Goal: Information Seeking & Learning: Find specific fact

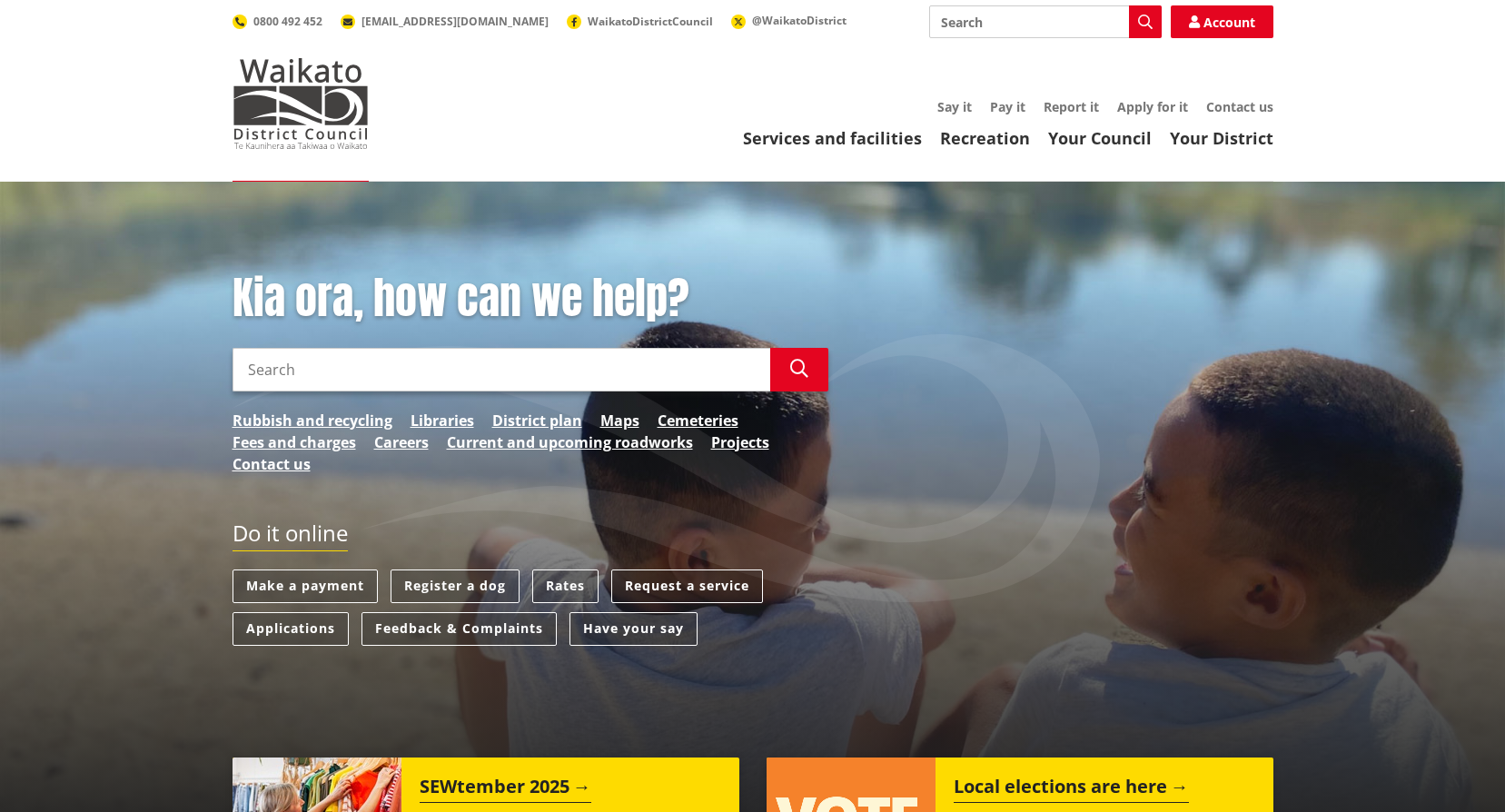
click at [445, 377] on input "Search" at bounding box center [501, 370] width 537 height 44
type input "b"
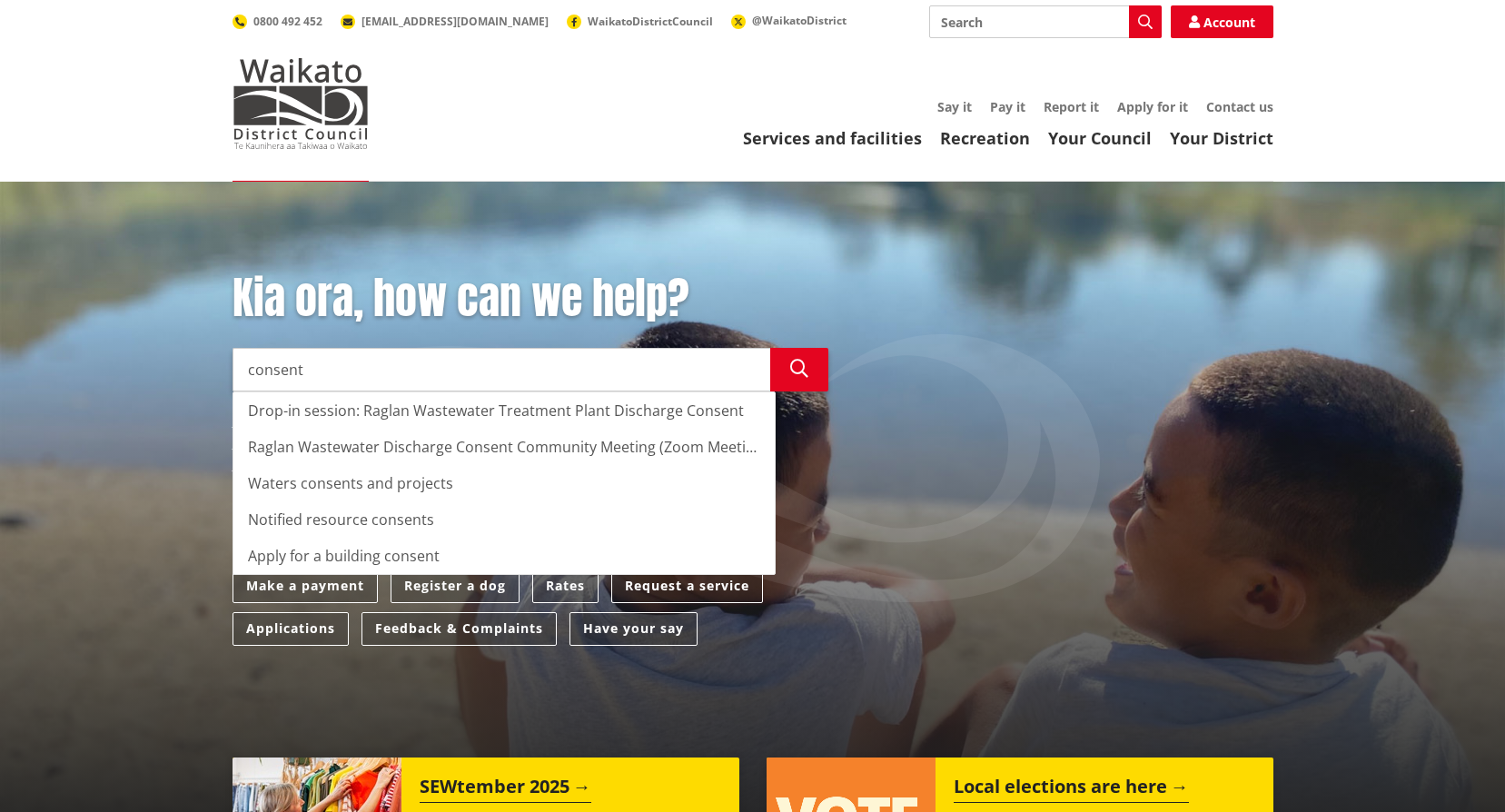
type input "consent"
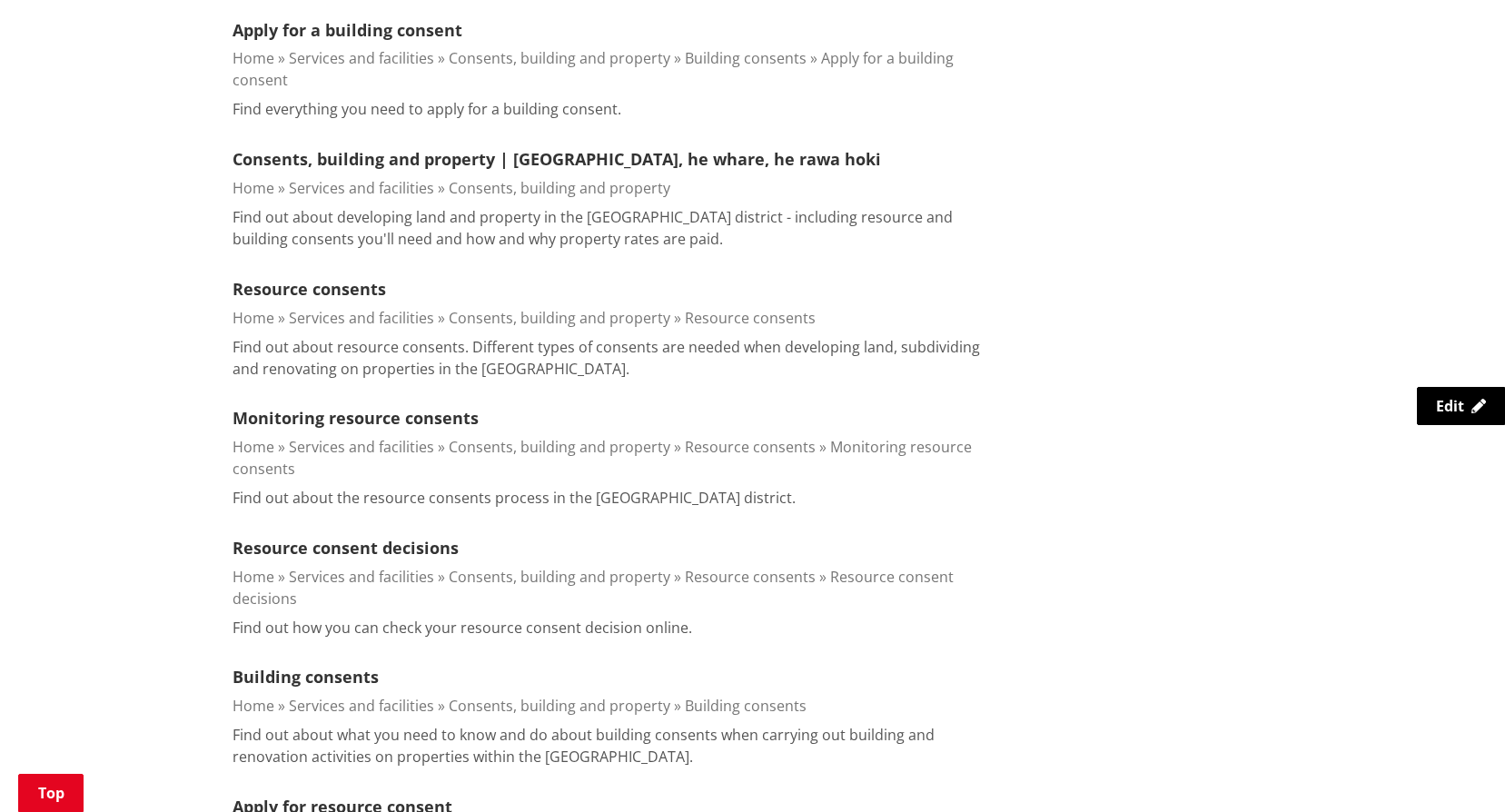
scroll to position [1180, 0]
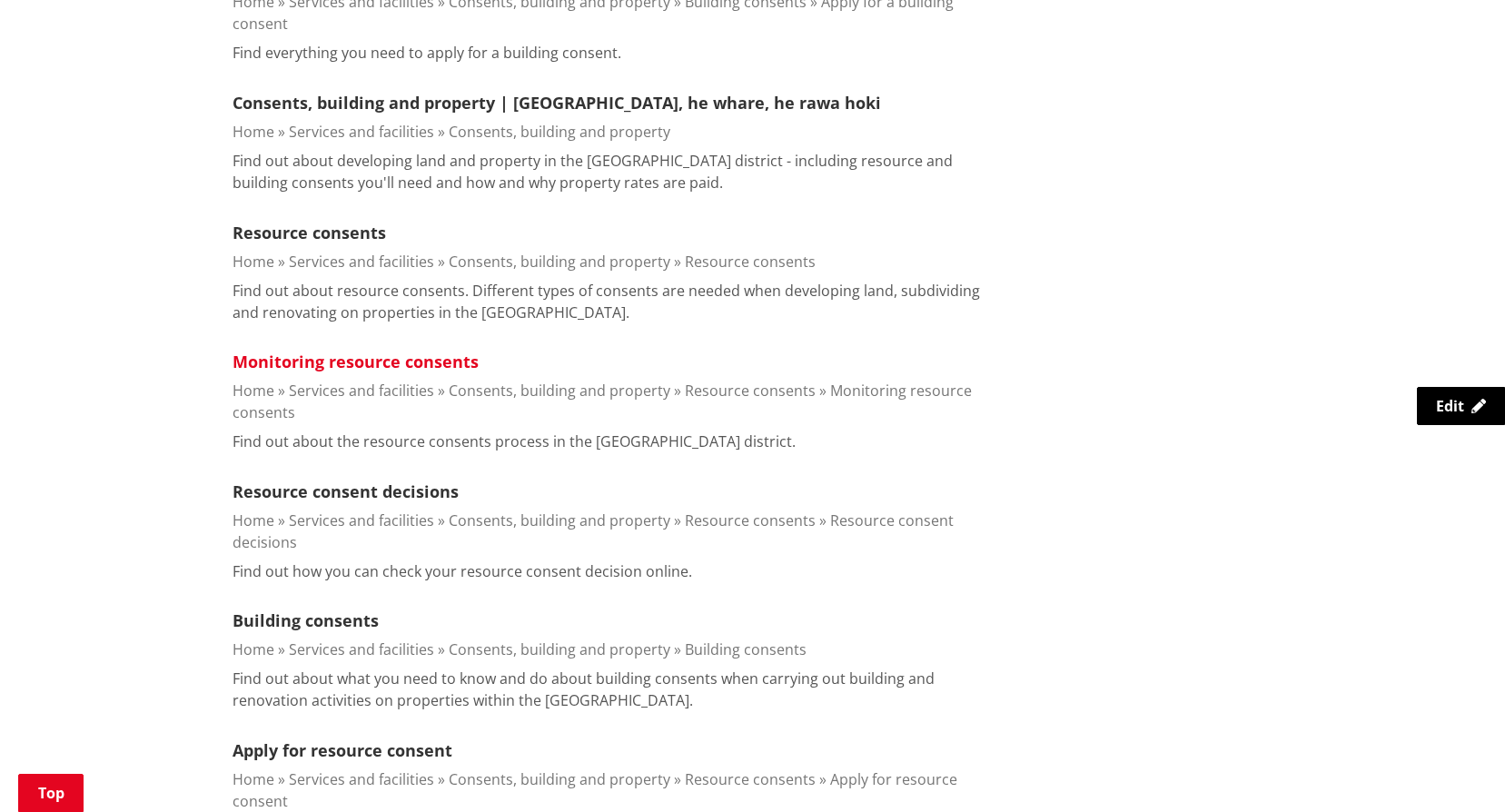
click at [392, 351] on link "Monitoring resource consents" at bounding box center [355, 362] width 246 height 22
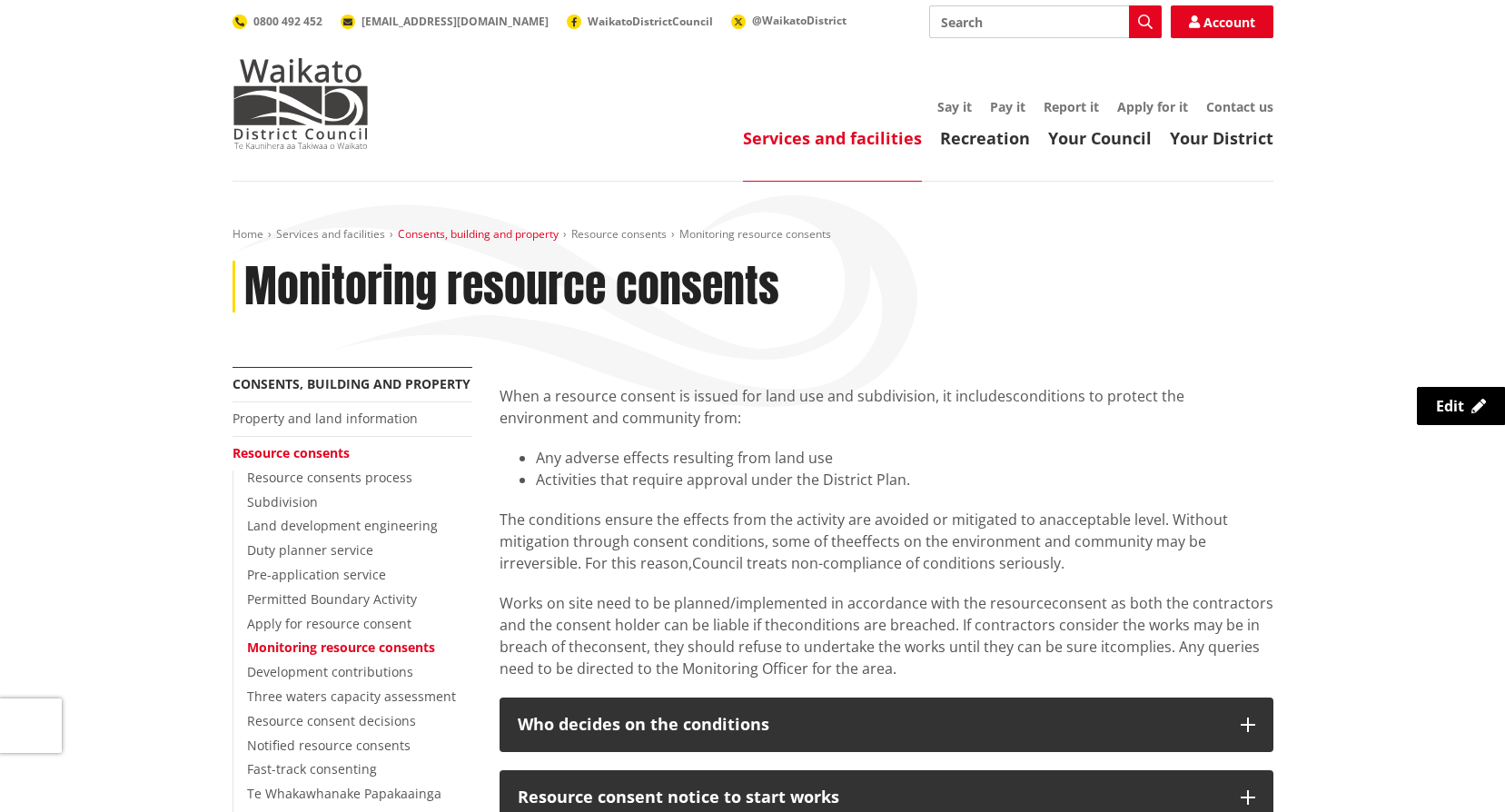
click at [503, 236] on link "Consents, building and property" at bounding box center [478, 233] width 161 height 16
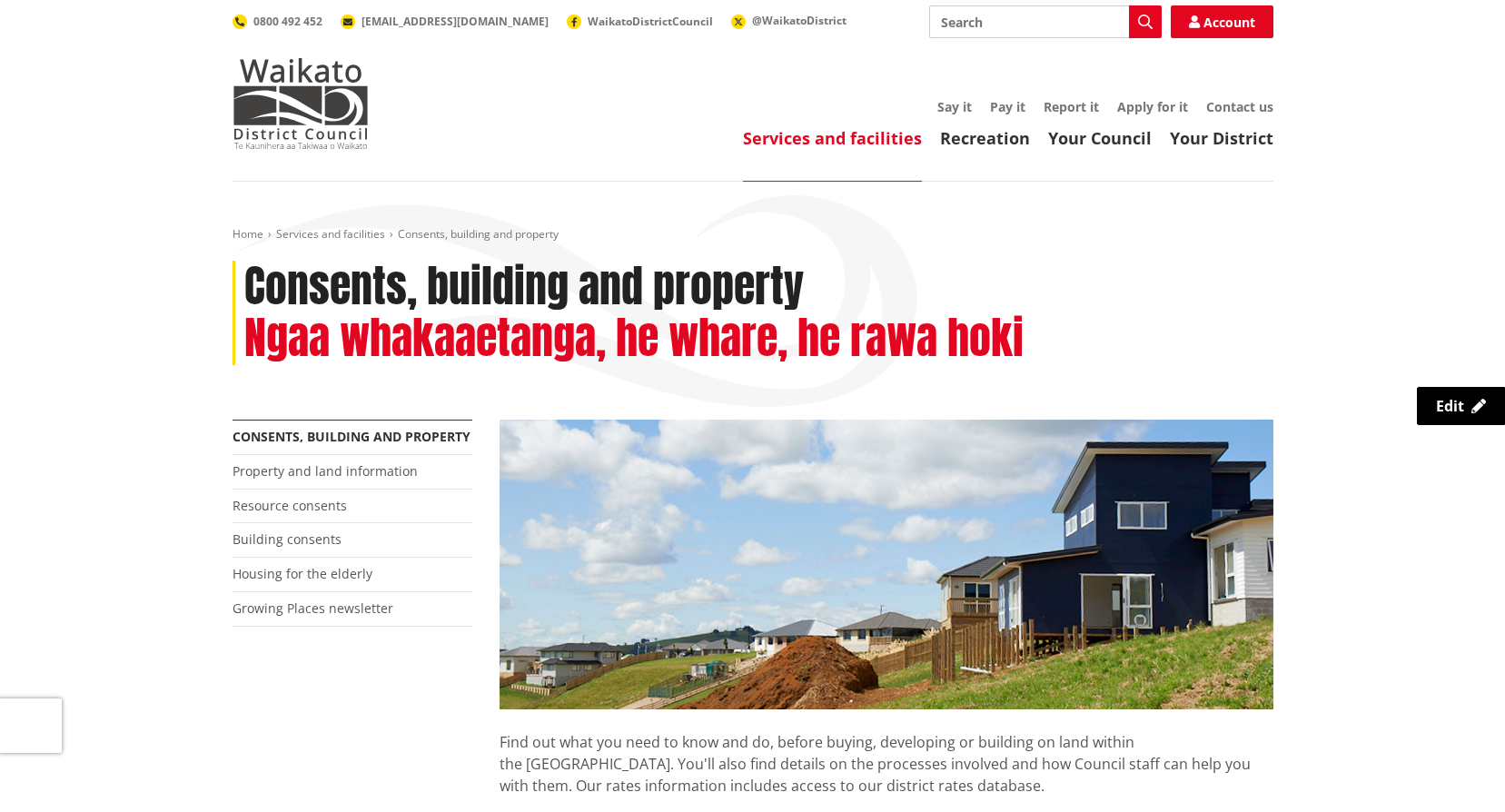
click at [991, 21] on input "Search" at bounding box center [1045, 22] width 233 height 33
type input "building"
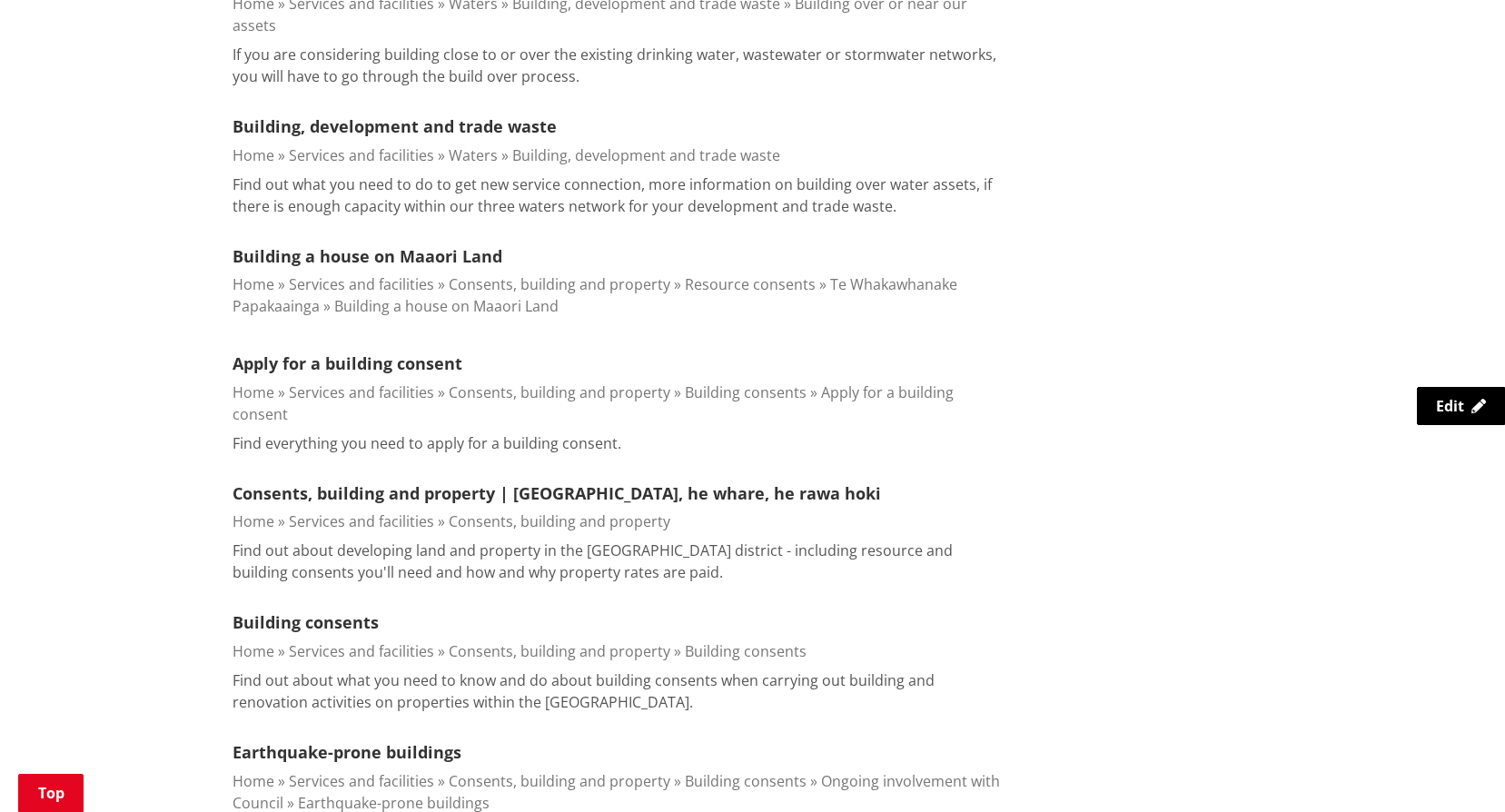
scroll to position [817, 0]
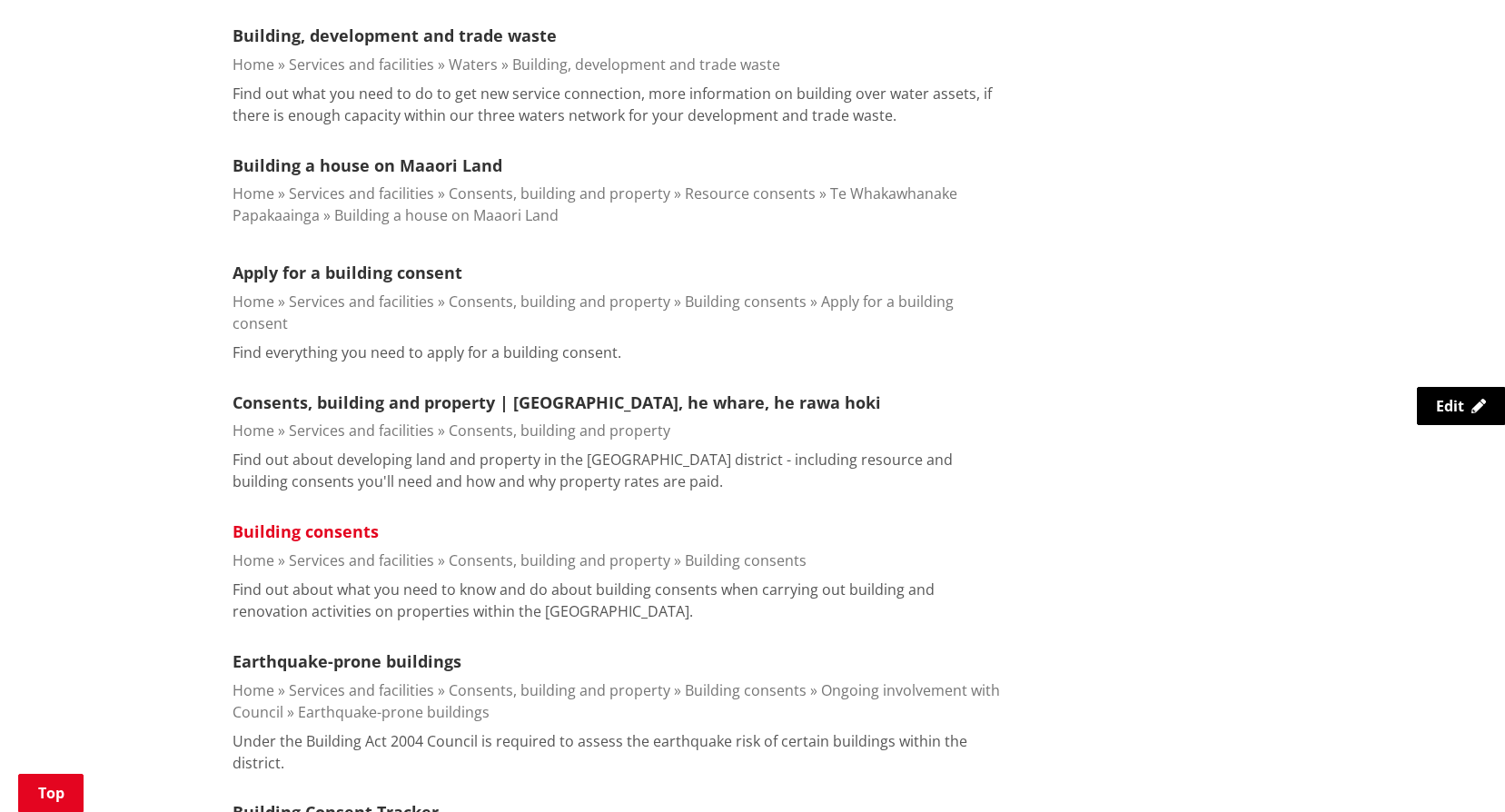
click at [341, 520] on link "Building consents" at bounding box center [306, 531] width 146 height 22
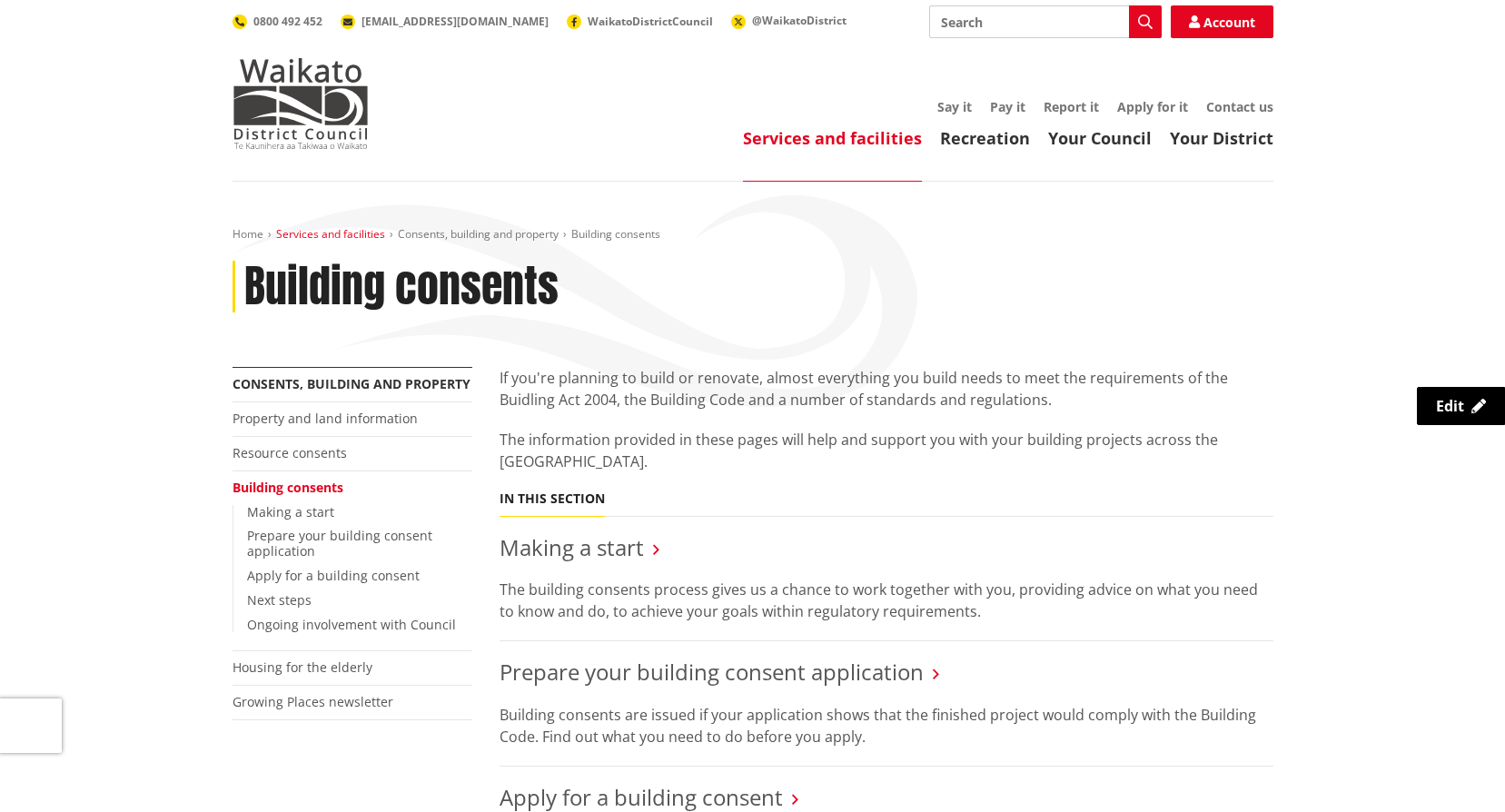
click at [303, 233] on link "Services and facilities" at bounding box center [330, 233] width 109 height 16
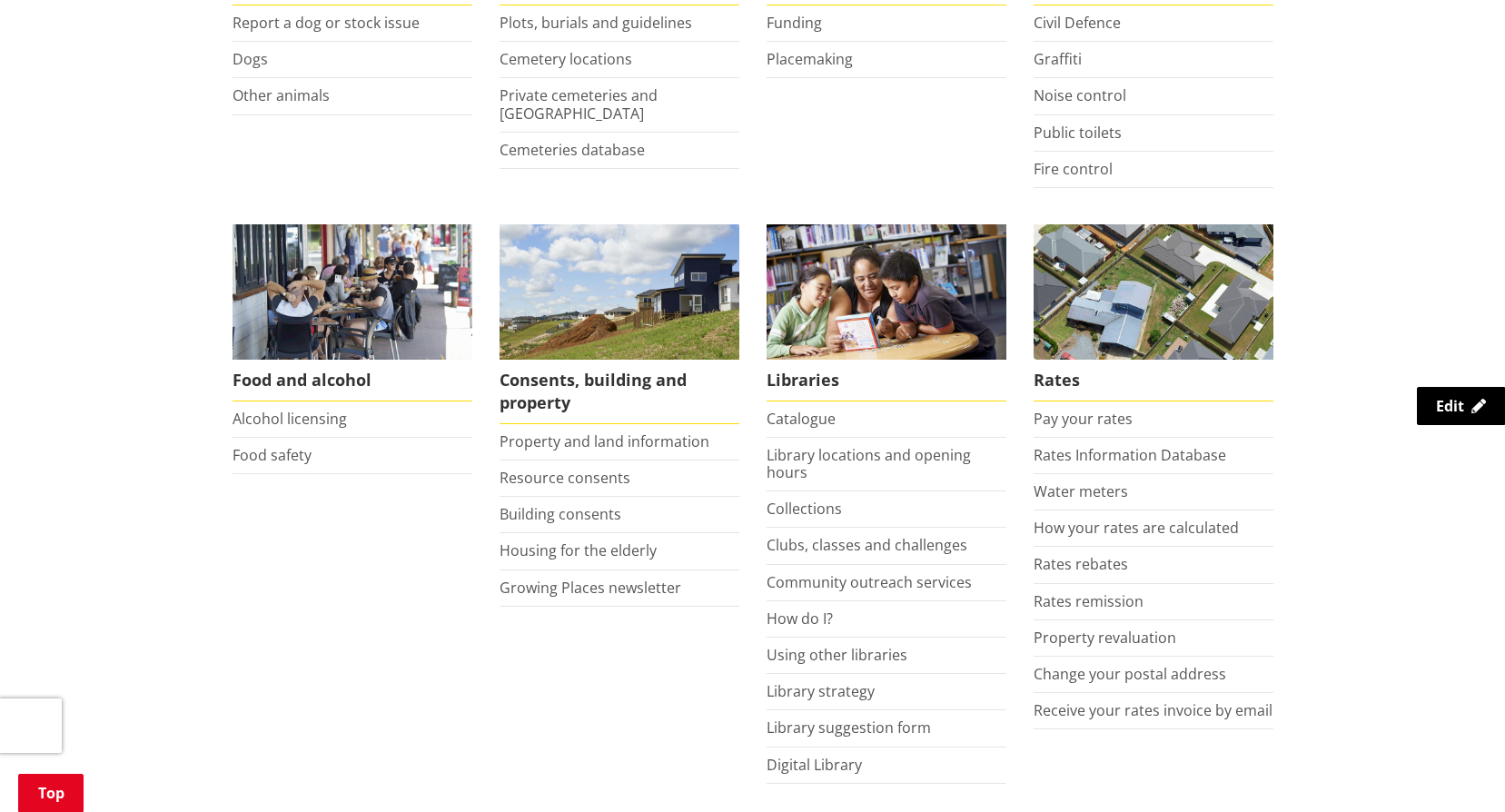
scroll to position [545, 0]
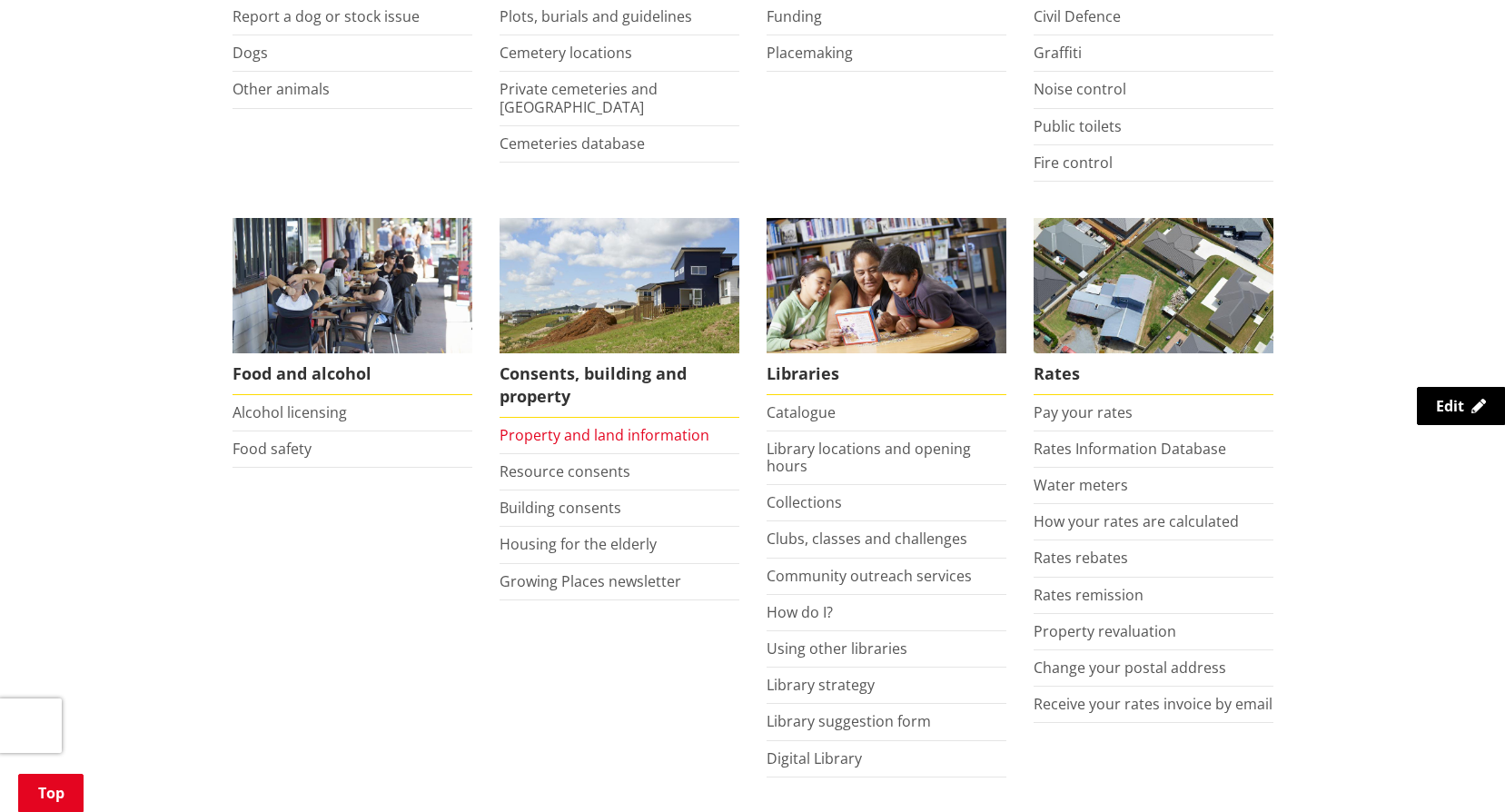
click at [587, 433] on link "Property and land information" at bounding box center [604, 435] width 210 height 20
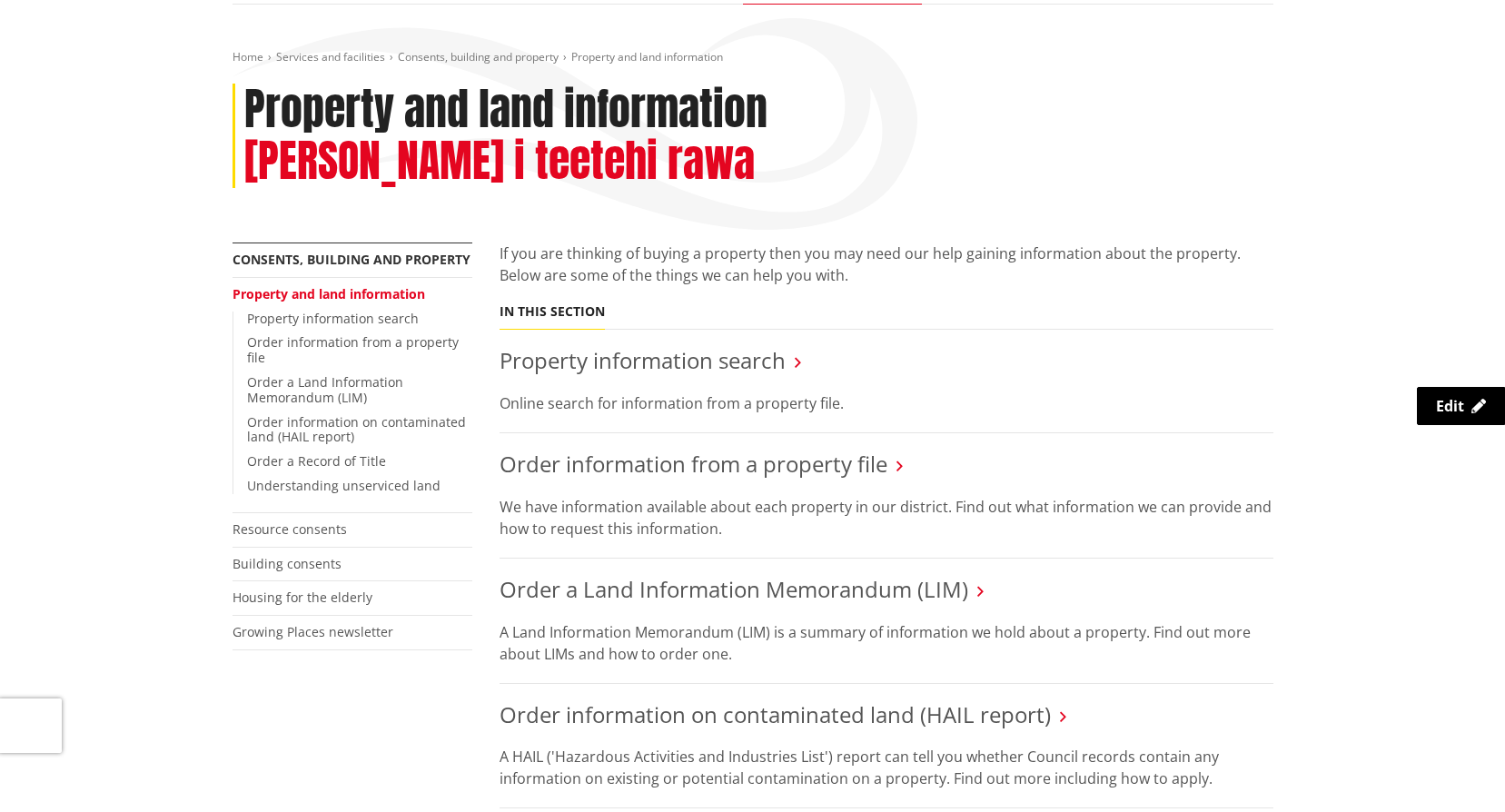
scroll to position [181, 0]
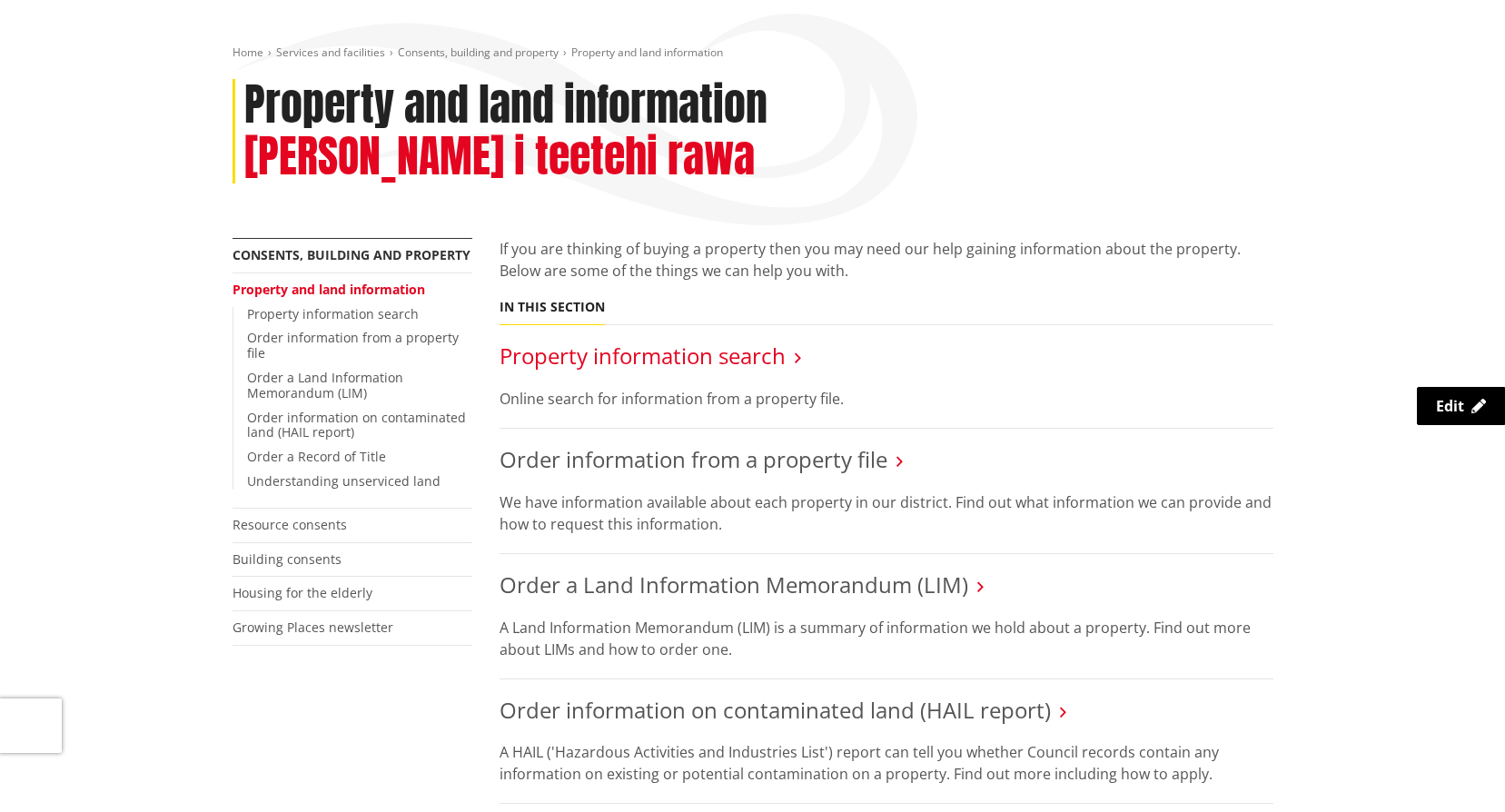
click at [673, 341] on link "Property information search" at bounding box center [643, 355] width 286 height 30
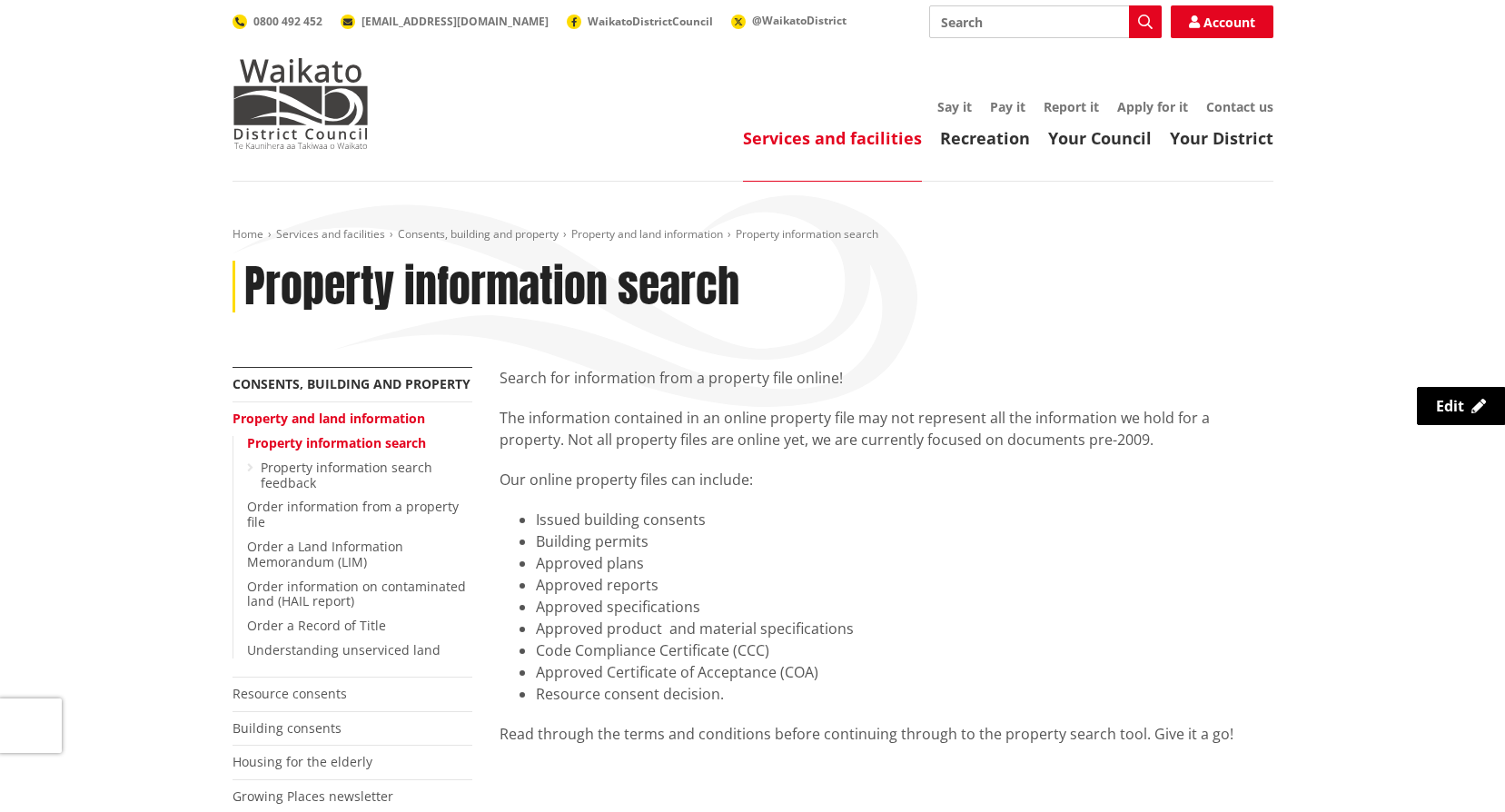
click at [764, 506] on div "Search for information from a property file online! The information contained i…" at bounding box center [886, 536] width 774 height 338
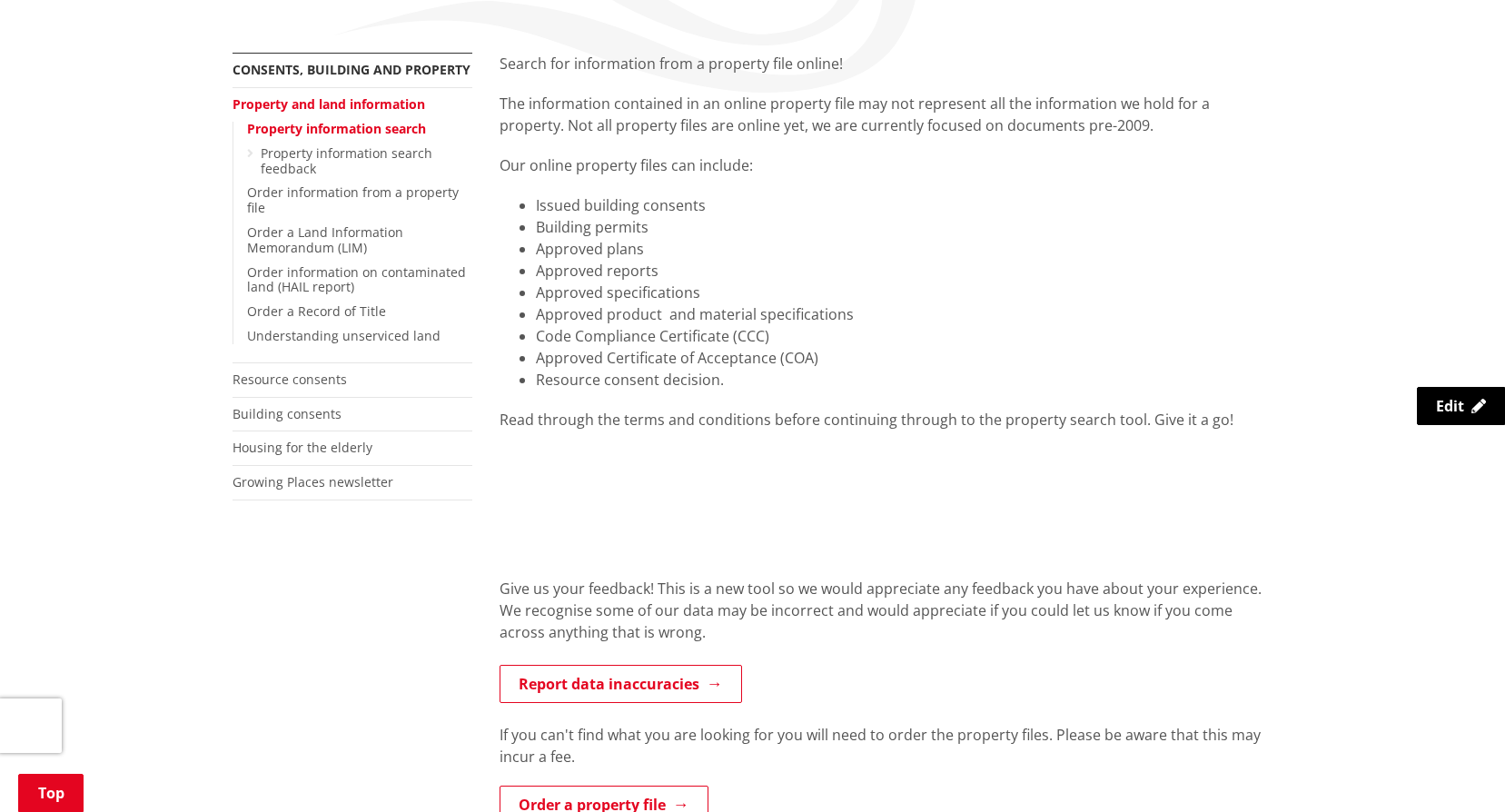
scroll to position [273, 0]
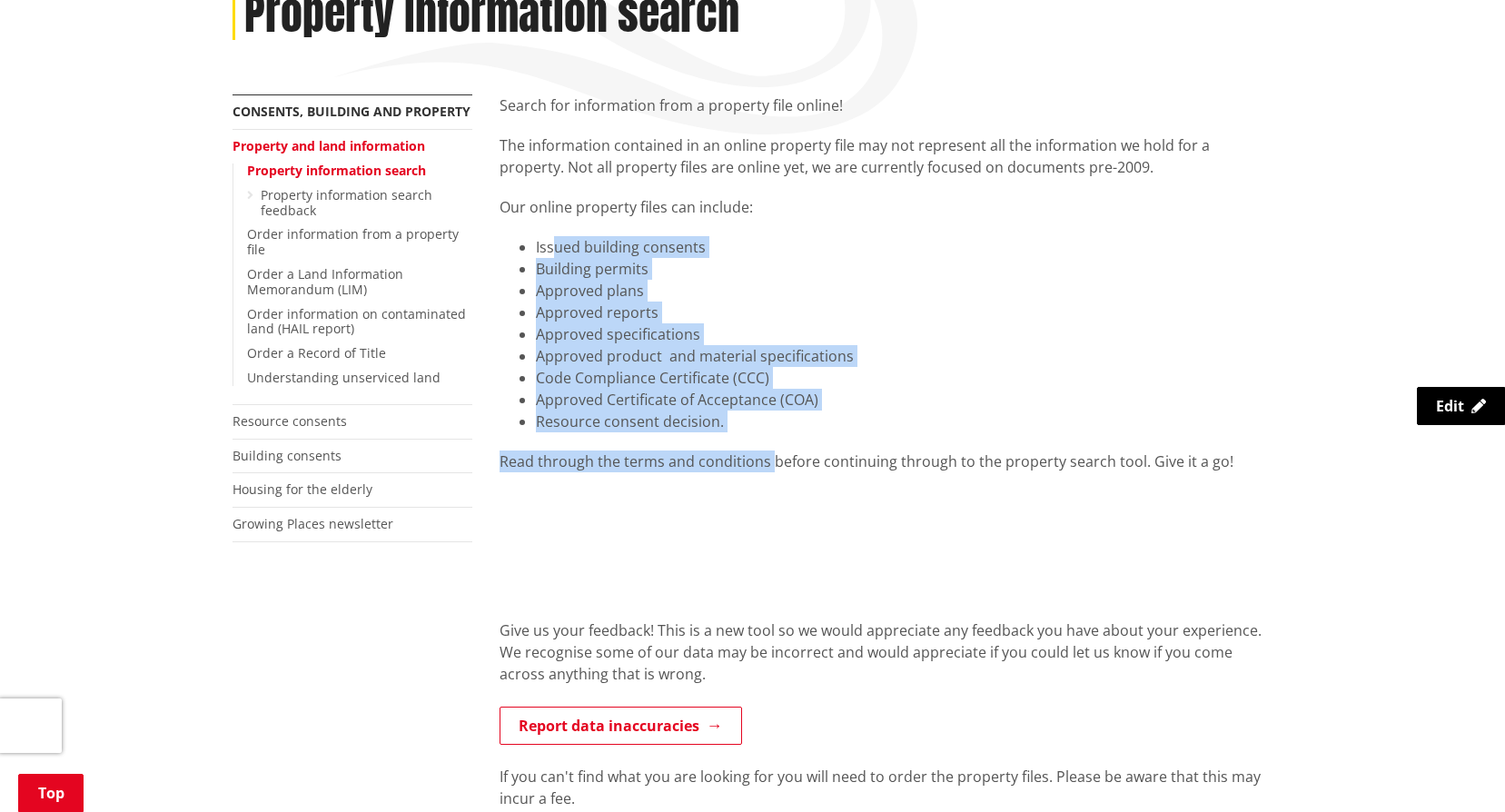
drag, startPoint x: 551, startPoint y: 247, endPoint x: 770, endPoint y: 440, distance: 291.9
click at [770, 440] on div "Search for information from a property file online! The information contained i…" at bounding box center [886, 681] width 801 height 1174
drag, startPoint x: 770, startPoint y: 440, endPoint x: 969, endPoint y: 417, distance: 200.3
click at [969, 417] on li "Resource consent decision." at bounding box center [904, 421] width 737 height 22
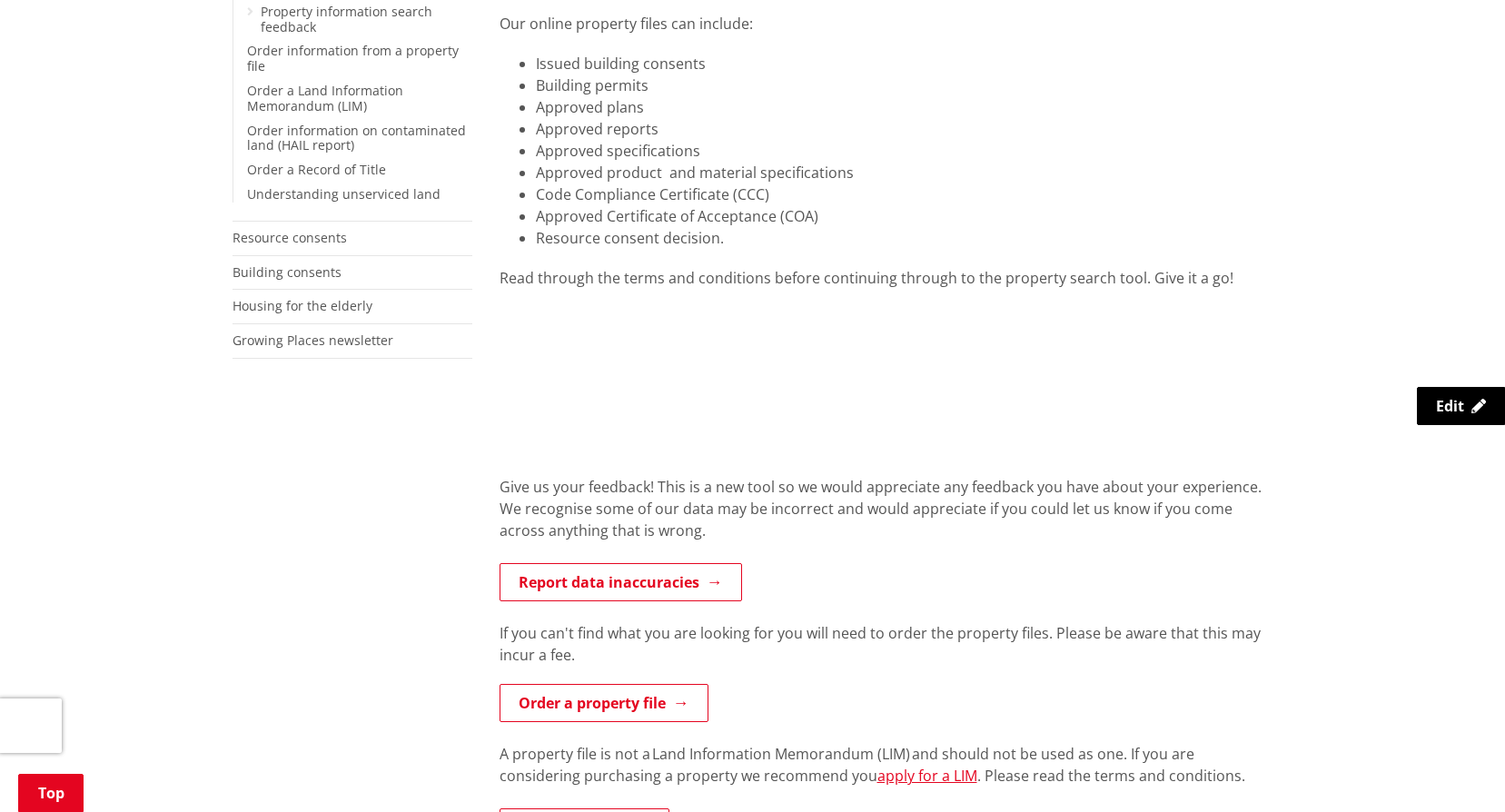
scroll to position [454, 0]
drag, startPoint x: 536, startPoint y: 62, endPoint x: 702, endPoint y: 67, distance: 166.1
click at [702, 67] on li "Issued building consents" at bounding box center [904, 66] width 737 height 22
click at [888, 511] on div "Give us your feedback! This is a new tool so we would appreciate any feedback y…" at bounding box center [886, 521] width 774 height 87
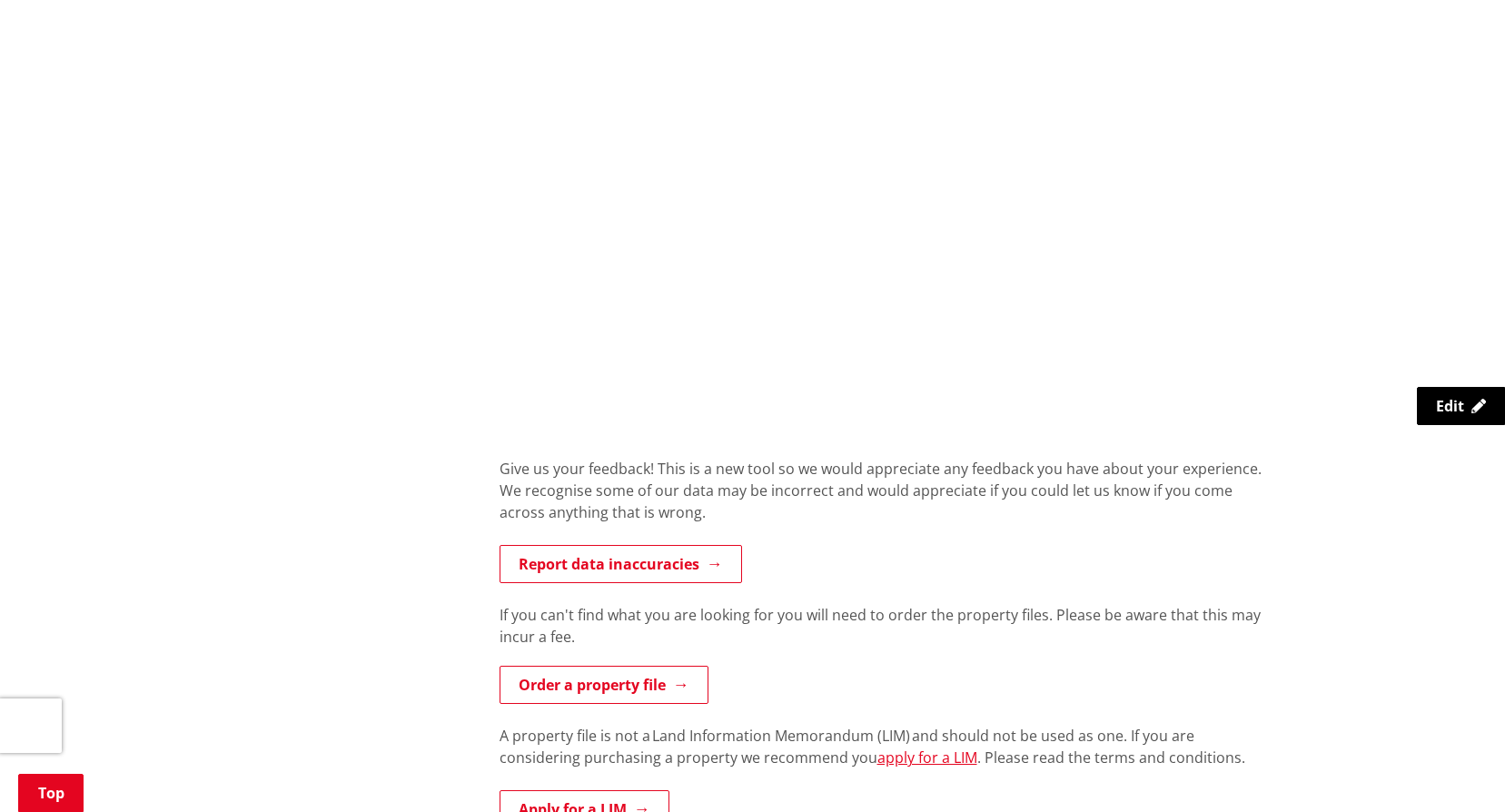
scroll to position [1180, 0]
